Goal: Task Accomplishment & Management: Use online tool/utility

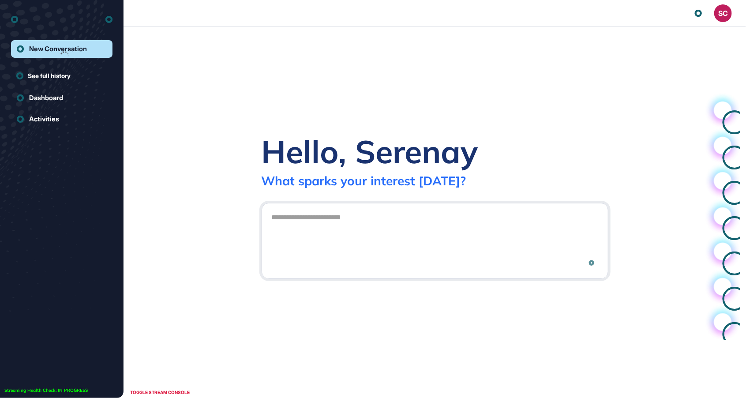
scroll to position [0, 0]
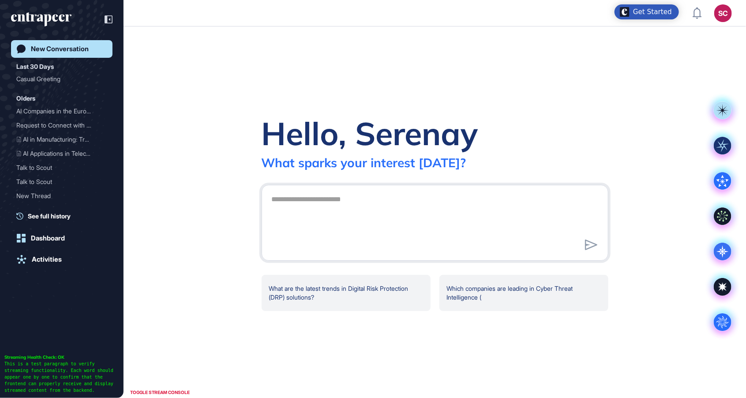
click at [721, 18] on div "SC" at bounding box center [724, 13] width 18 height 18
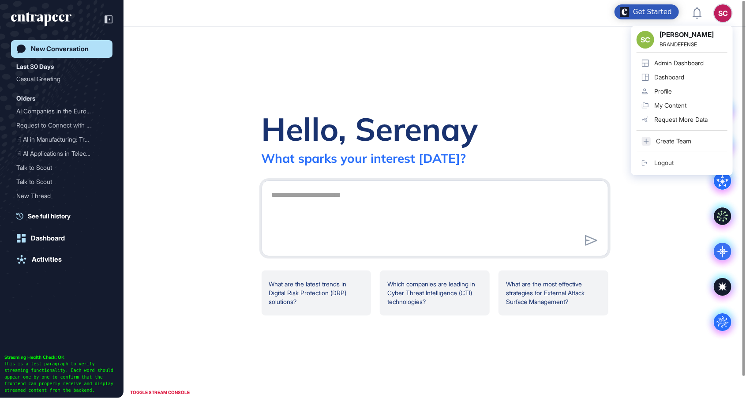
click at [696, 64] on div "Admin Dashboard" at bounding box center [679, 63] width 49 height 7
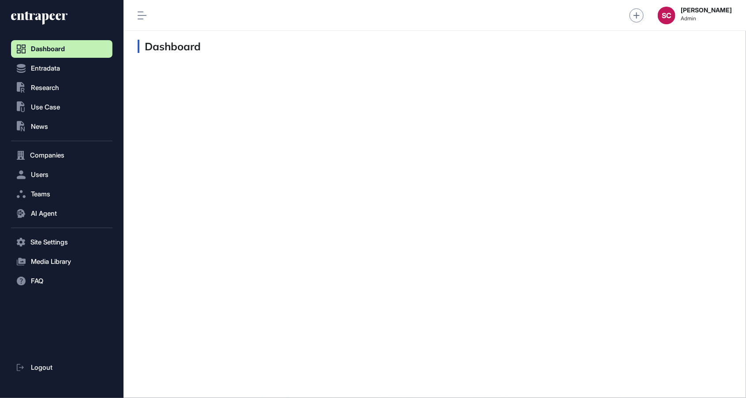
scroll to position [0, 0]
click at [71, 132] on button ".st0{fill:currentColor} News" at bounding box center [62, 127] width 102 height 18
click at [78, 150] on link "News List" at bounding box center [63, 145] width 97 height 16
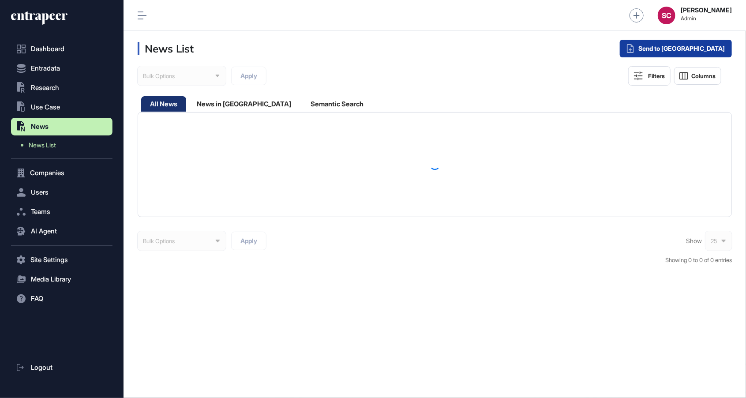
click at [708, 47] on div "Send to Portia" at bounding box center [676, 49] width 112 height 18
click at [694, 55] on div "Send to Portia" at bounding box center [676, 49] width 112 height 18
click at [681, 69] on div "Single Request" at bounding box center [652, 71] width 57 height 16
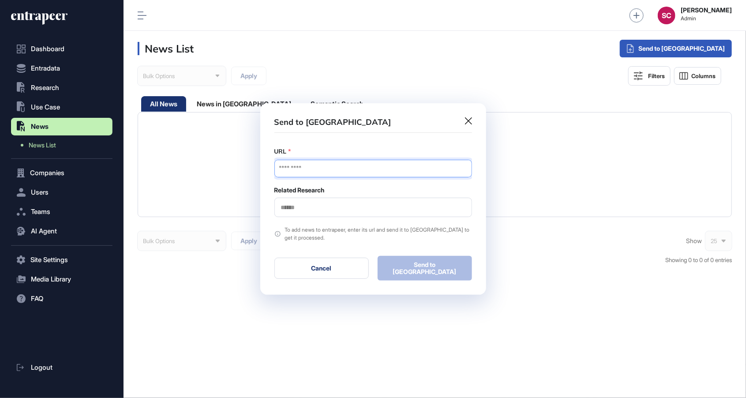
click at [365, 177] on input "URL" at bounding box center [374, 169] width 198 height 18
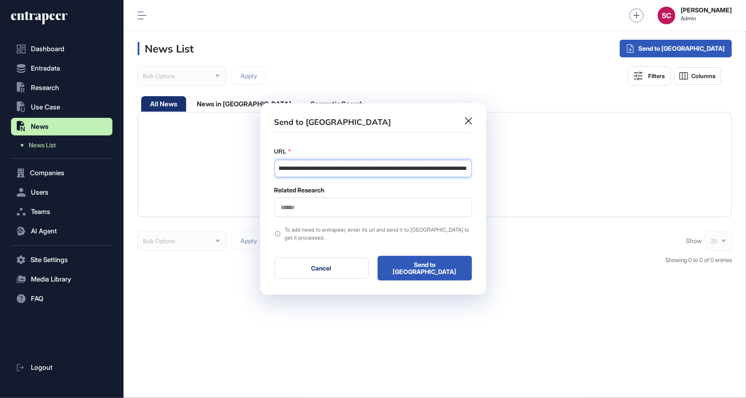
type input "**********"
click at [345, 211] on input "text" at bounding box center [373, 208] width 186 height 8
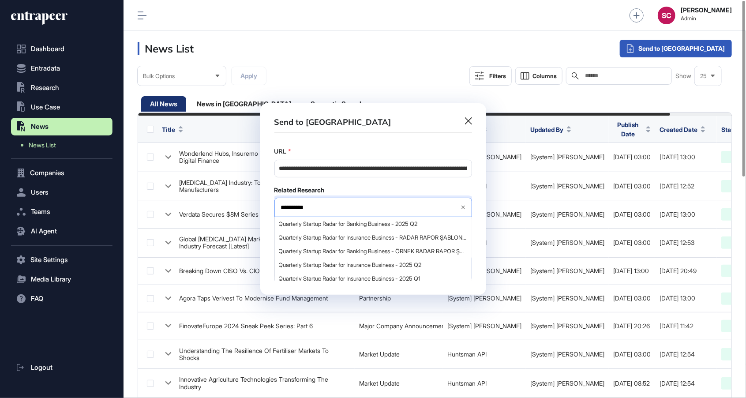
type input "**********"
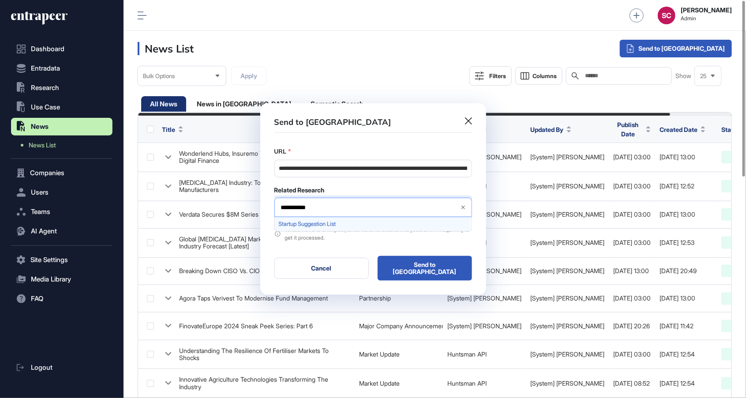
click at [410, 226] on span "Startup Suggestion List" at bounding box center [373, 224] width 188 height 7
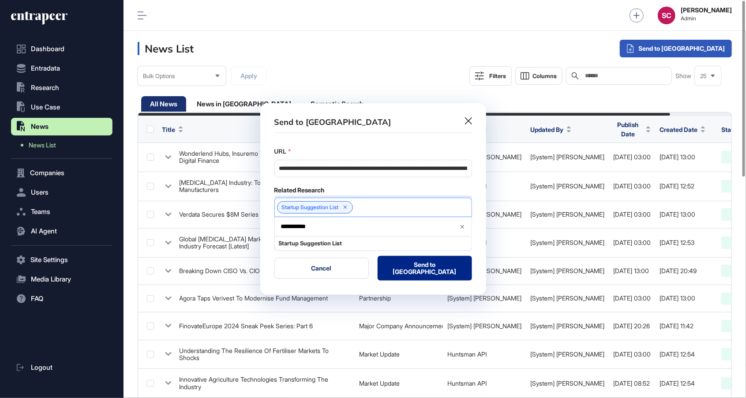
click at [437, 272] on button "Send to Portia" at bounding box center [425, 268] width 94 height 25
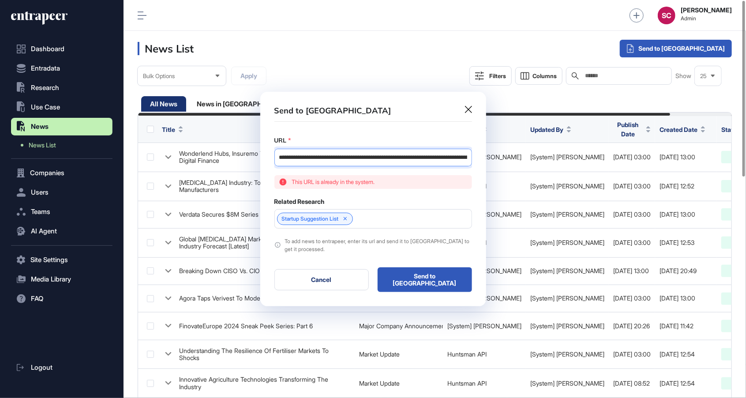
click at [444, 160] on input "**********" at bounding box center [374, 158] width 198 height 18
click at [471, 113] on icon at bounding box center [468, 109] width 7 height 7
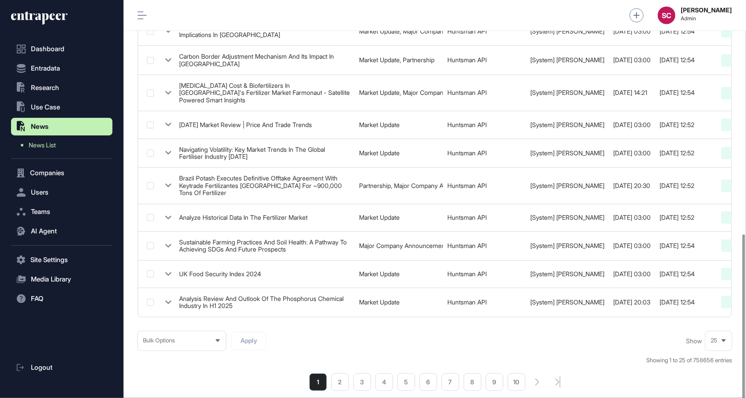
scroll to position [529, 0]
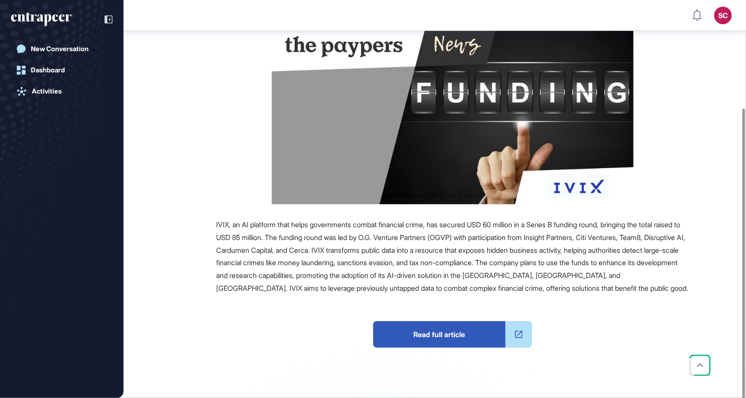
scroll to position [441, 746]
click at [455, 332] on span "Read full article" at bounding box center [439, 334] width 132 height 26
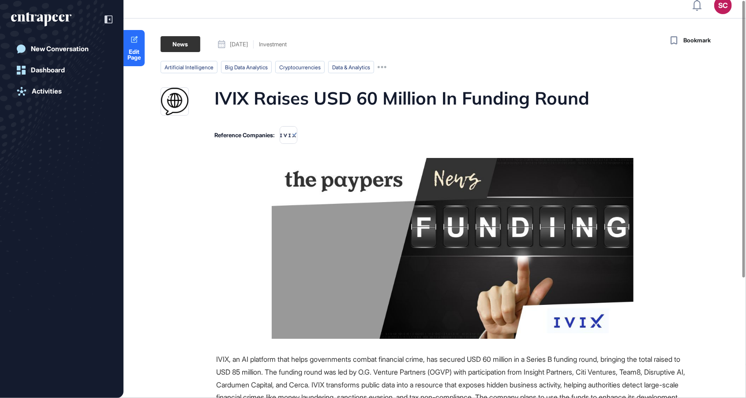
scroll to position [0, 0]
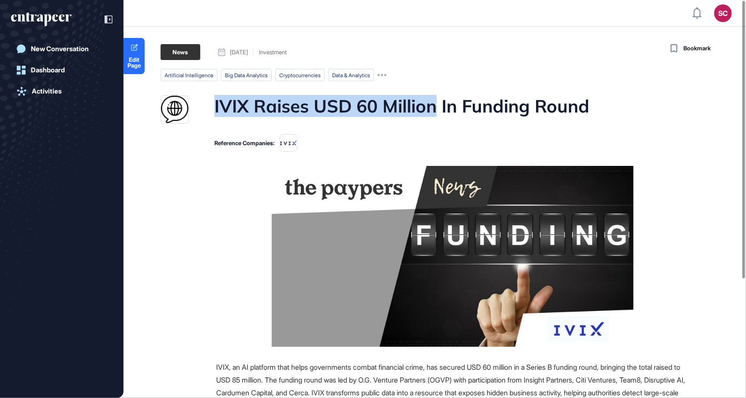
copy h1 "IVIX Raises USD 60 Million"
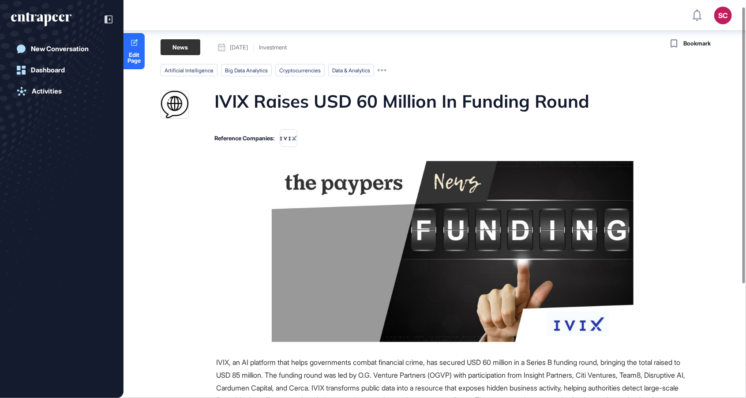
scroll to position [441, 746]
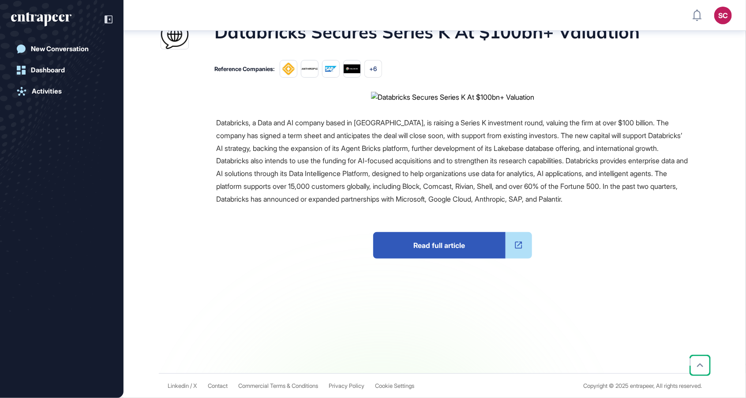
scroll to position [309, 0]
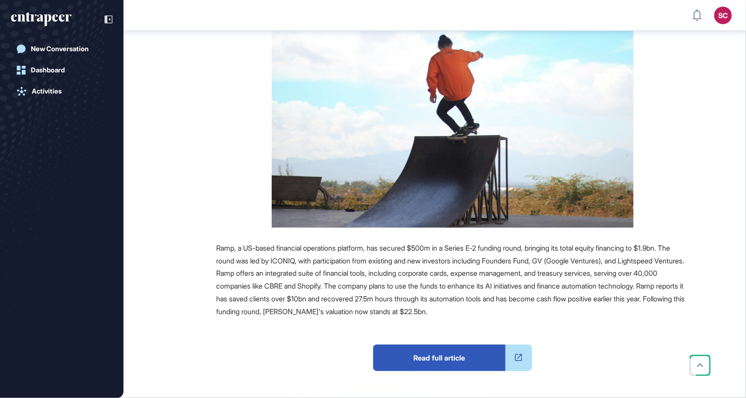
scroll to position [199, 0]
